Goal: Task Accomplishment & Management: Use online tool/utility

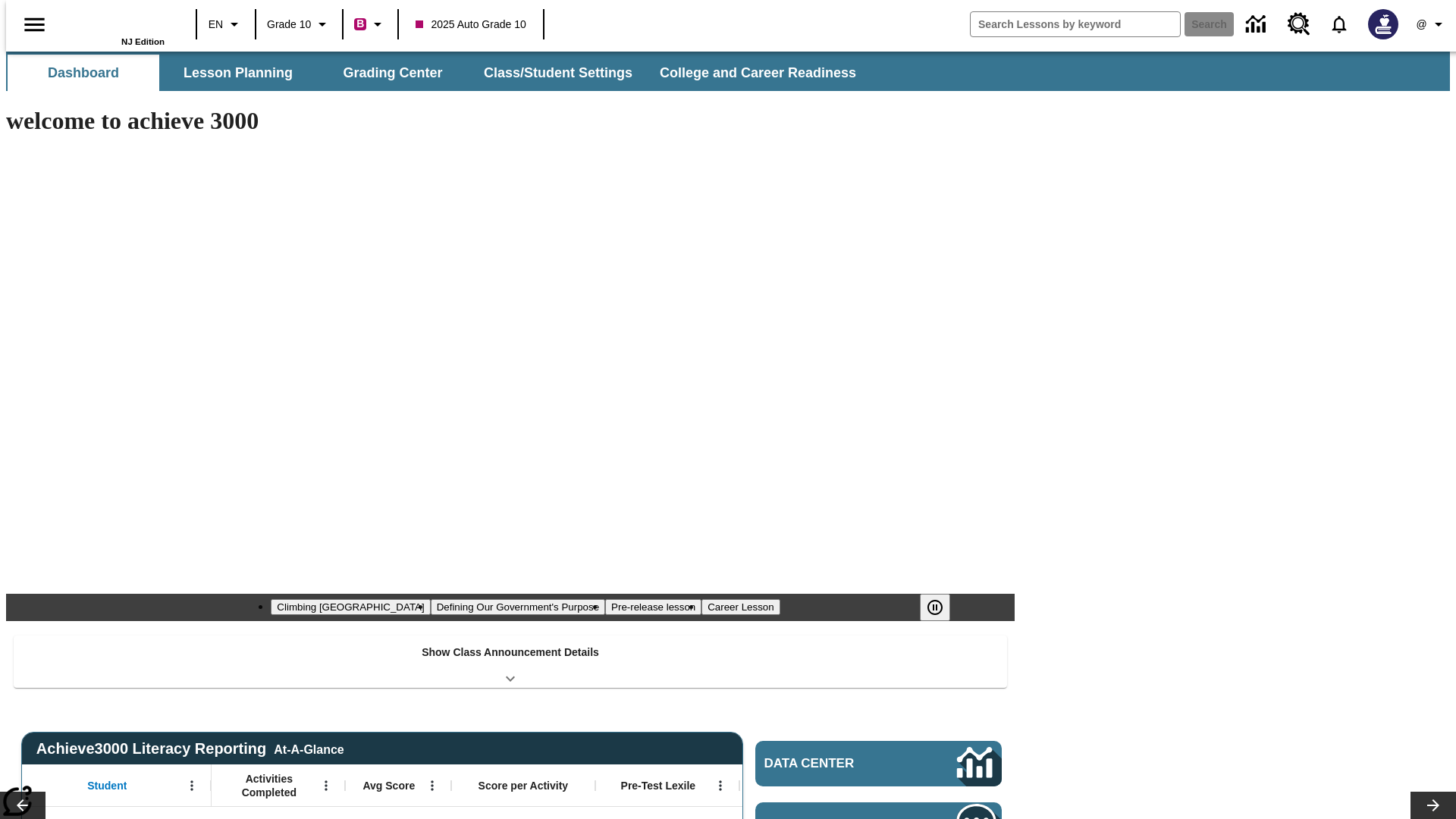
type input "-1"
click at [387, 73] on button "Grading Center" at bounding box center [393, 72] width 152 height 36
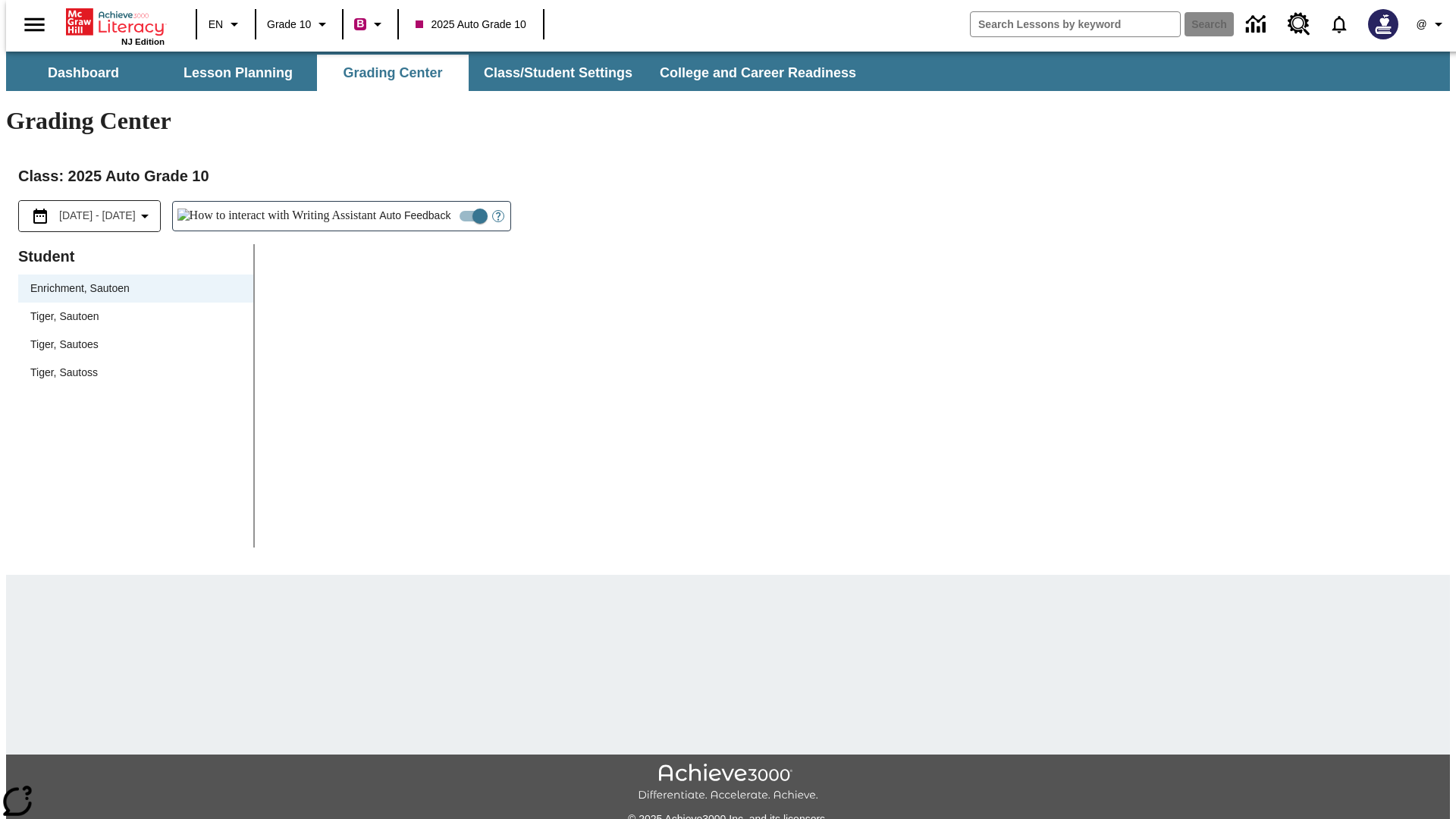
click at [130, 309] on span "Tiger, Sautoen" at bounding box center [136, 316] width 211 height 16
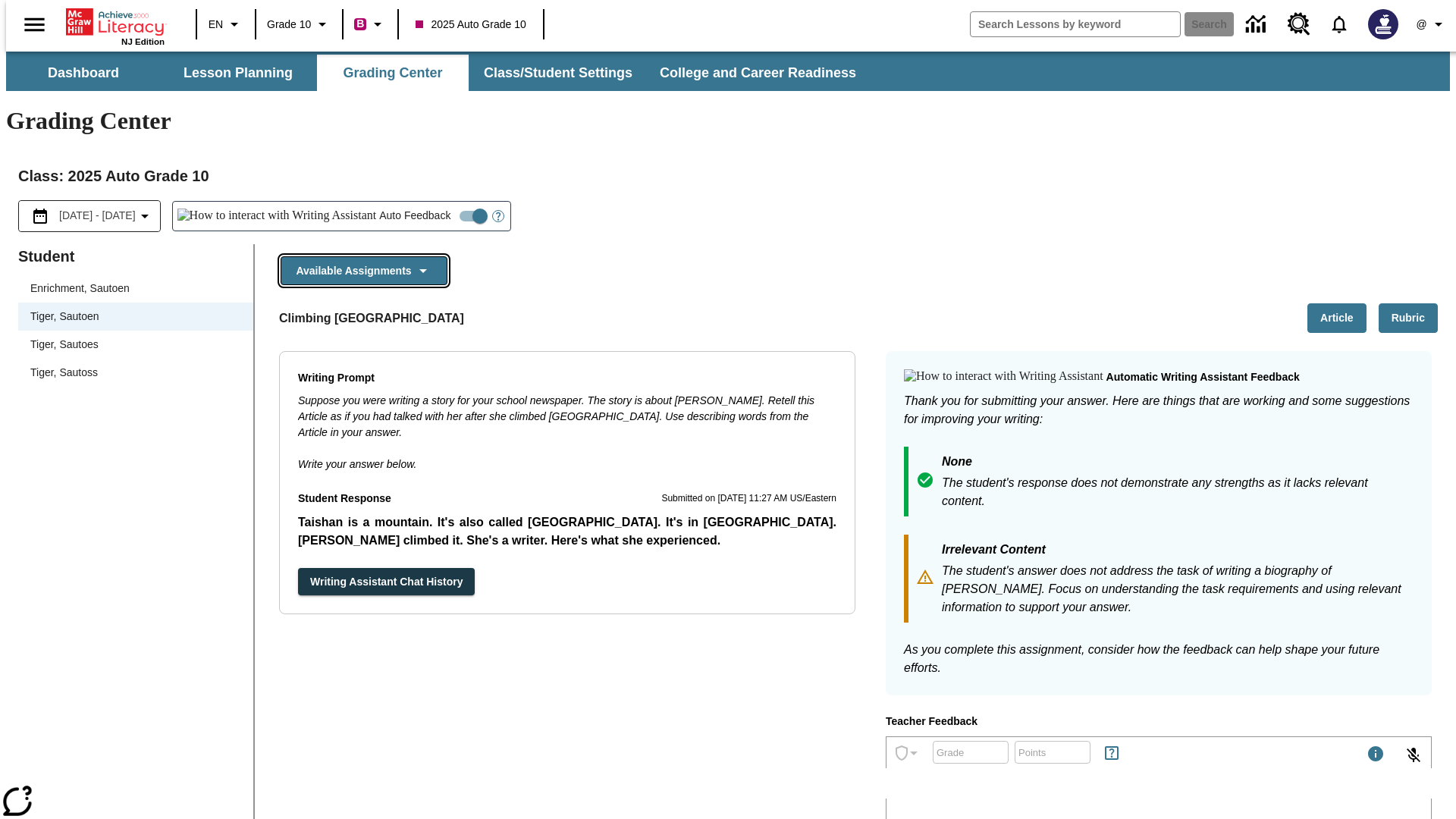
scroll to position [2292, 0]
click at [298, 568] on button "Writing Assistant Chat History" at bounding box center [387, 582] width 177 height 28
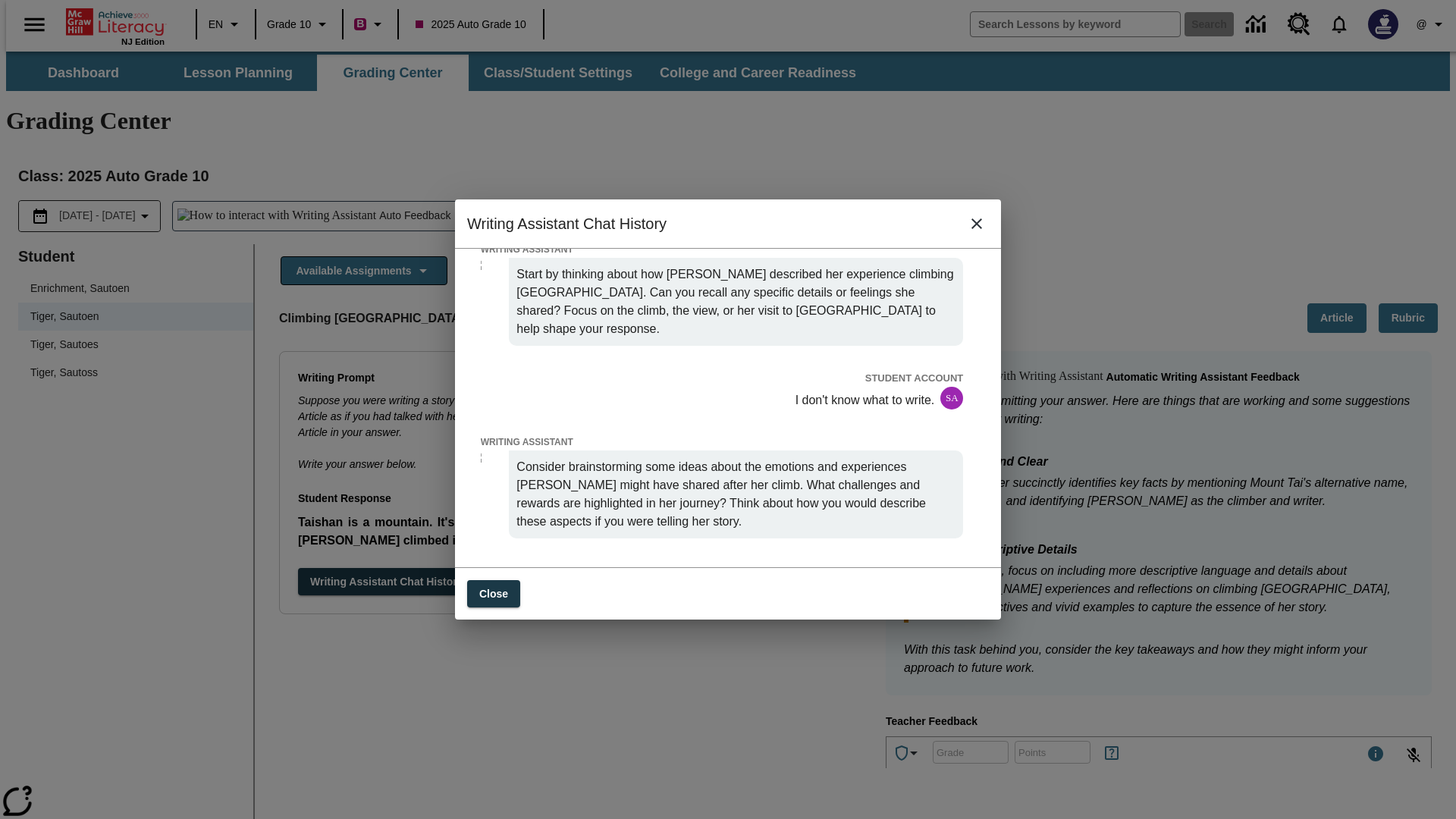
scroll to position [0, 0]
